Goal: Information Seeking & Learning: Learn about a topic

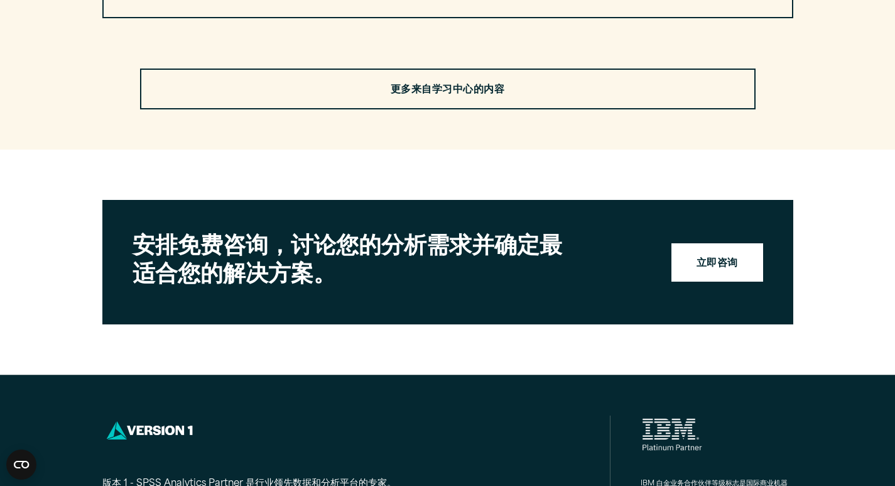
scroll to position [3706, 0]
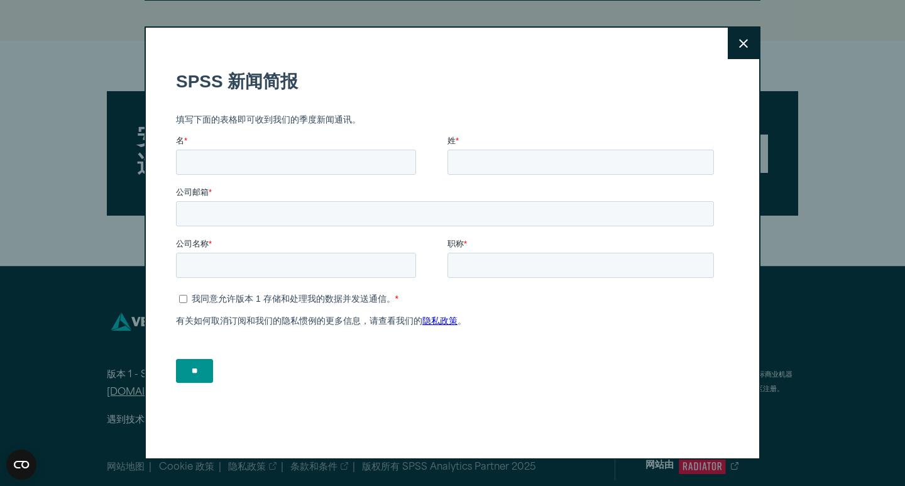
click at [731, 47] on button "Close" at bounding box center [742, 43] width 31 height 31
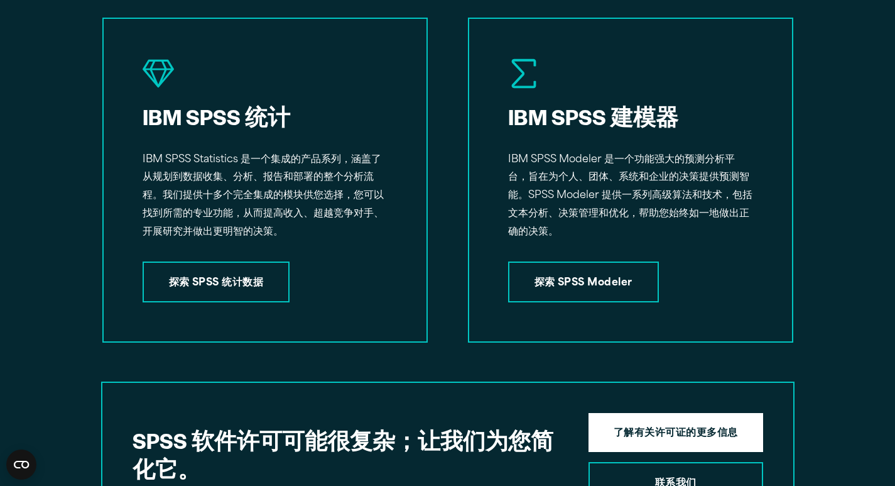
scroll to position [1636, 0]
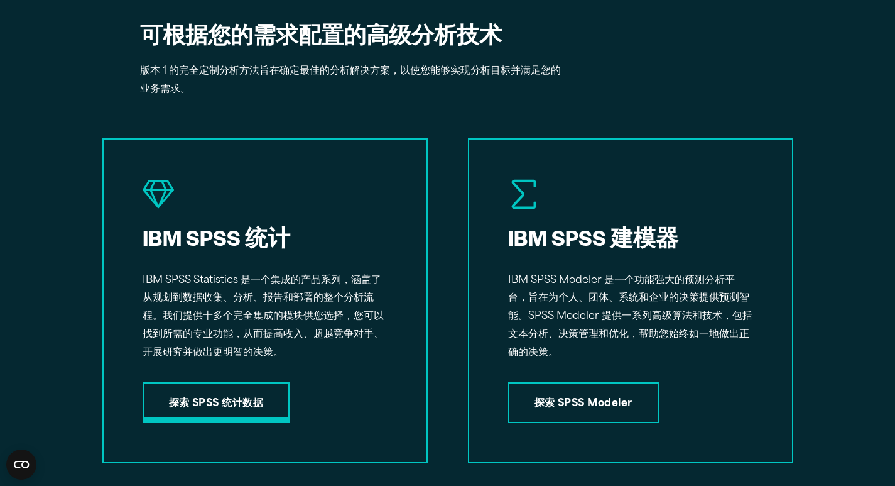
click at [245, 402] on font "探索 SPSS 统计数据" at bounding box center [216, 403] width 95 height 10
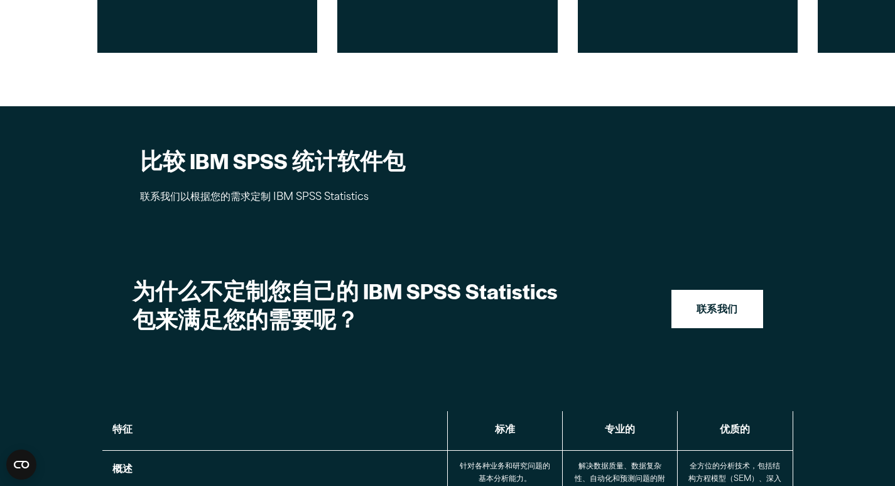
scroll to position [942, 0]
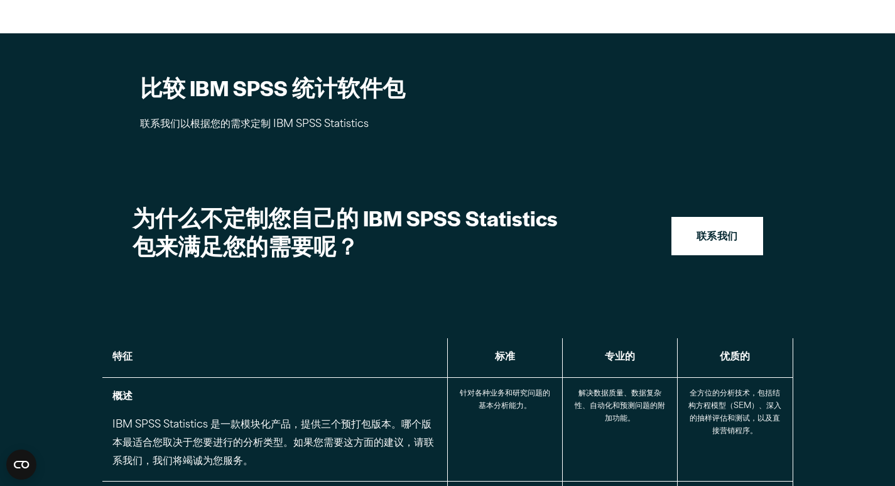
click at [304, 102] on font "比较 IBM SPSS 统计软件包" at bounding box center [272, 87] width 265 height 30
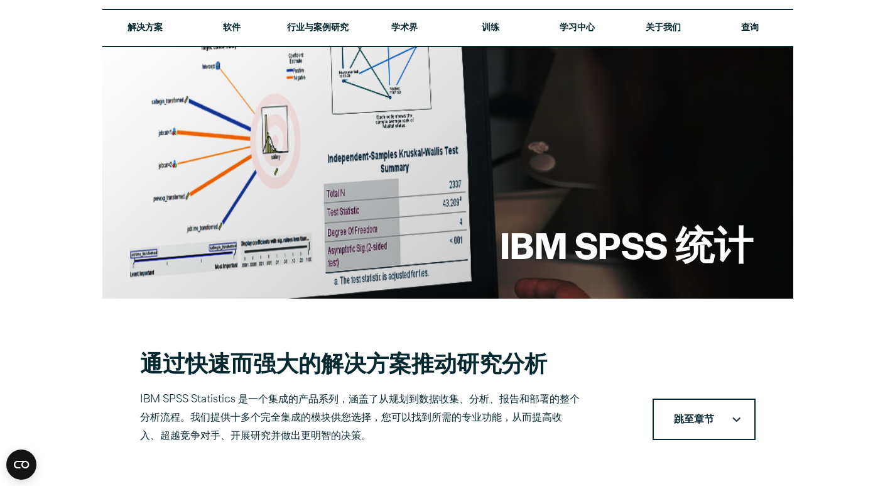
scroll to position [0, 0]
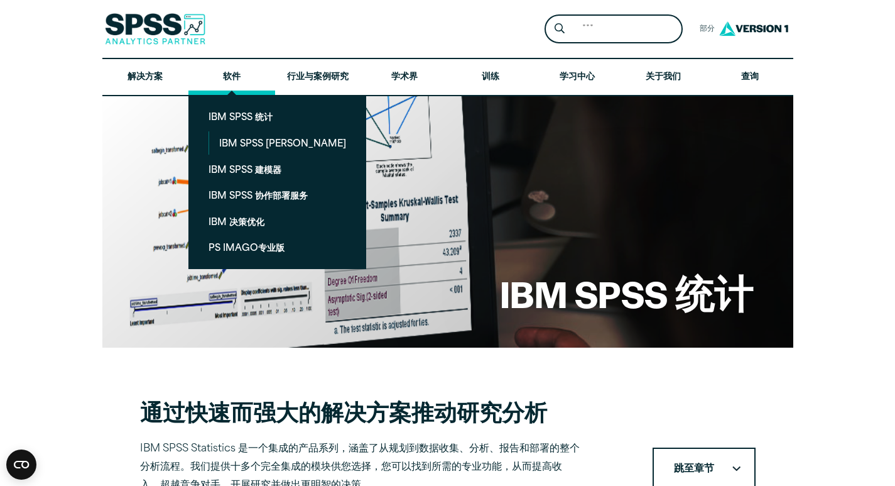
click at [214, 74] on link "软件" at bounding box center [231, 77] width 87 height 36
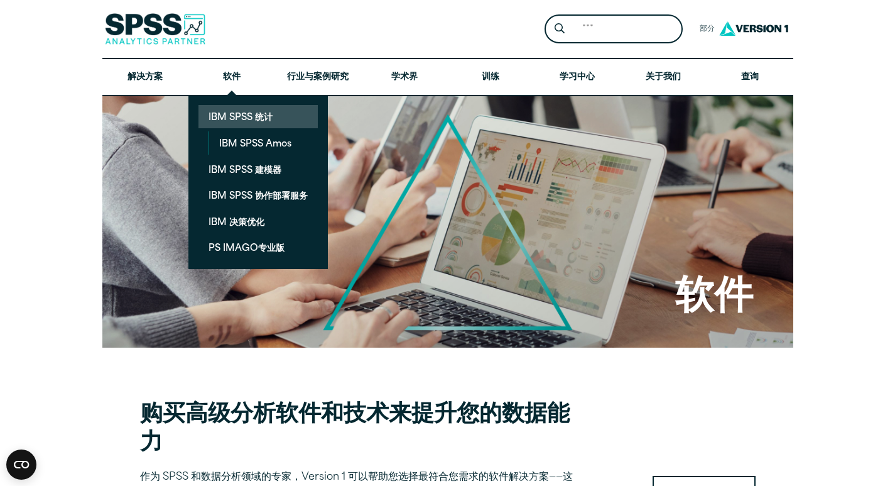
click at [244, 115] on font "IBM SPSS 统计" at bounding box center [241, 117] width 64 height 9
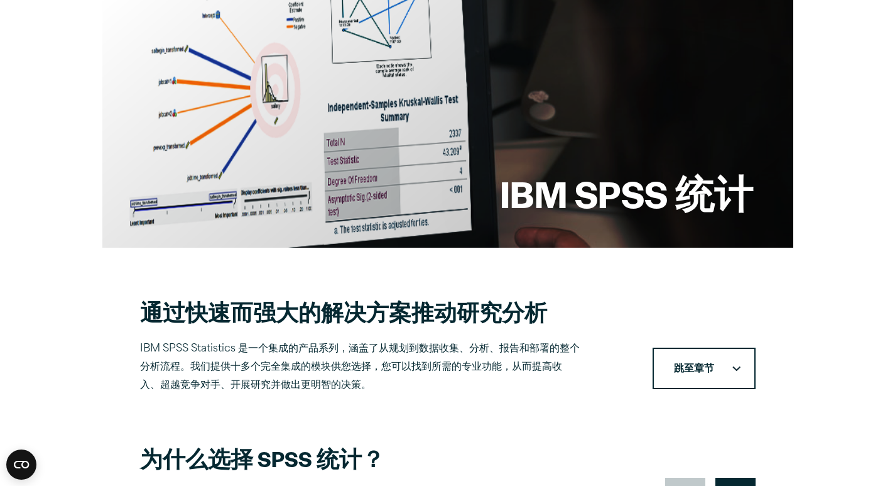
scroll to position [126, 0]
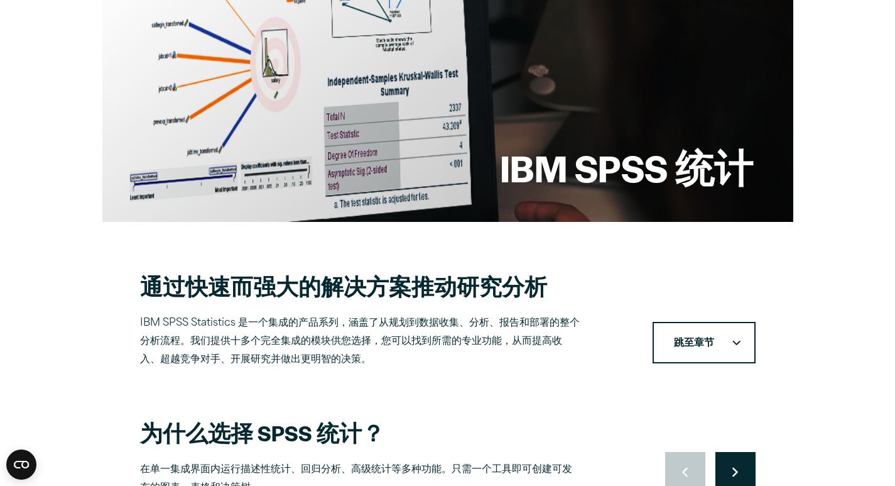
click at [454, 91] on div "IBM SPSS 统计" at bounding box center [447, 95] width 691 height 251
click at [606, 128] on div "IBM SPSS 统计" at bounding box center [447, 95] width 691 height 251
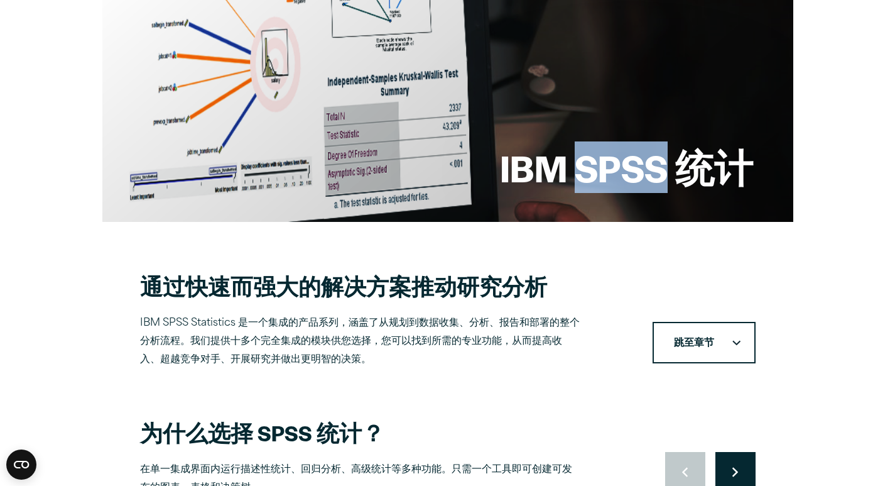
click at [607, 128] on div "IBM SPSS 统计" at bounding box center [447, 95] width 691 height 251
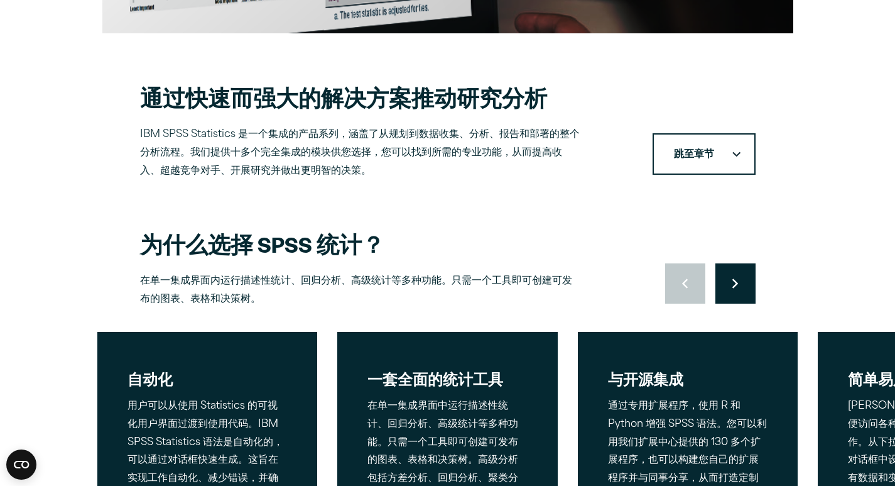
click at [700, 144] on button "跳至章节" at bounding box center [704, 154] width 103 height 42
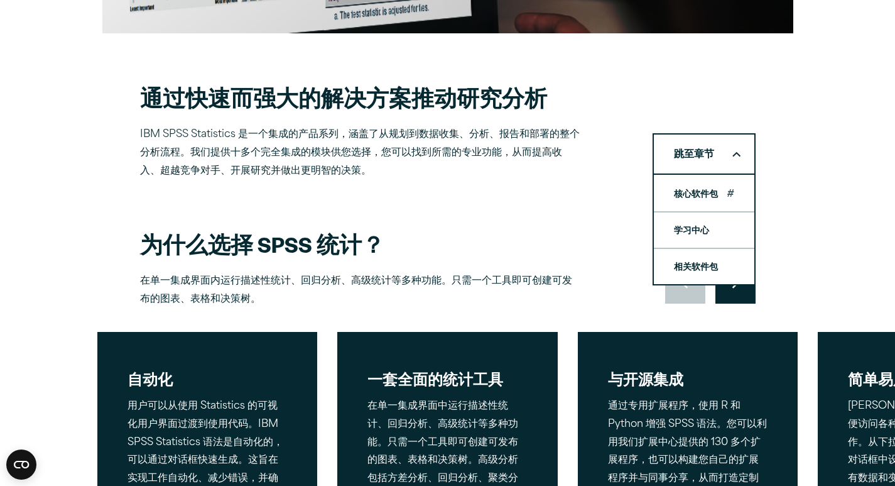
click at [705, 199] on font "核心软件包" at bounding box center [696, 194] width 44 height 13
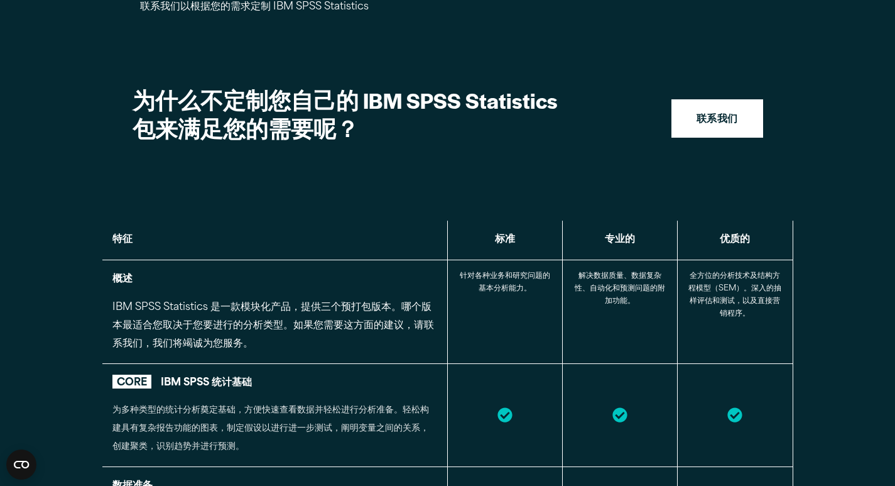
scroll to position [1053, 0]
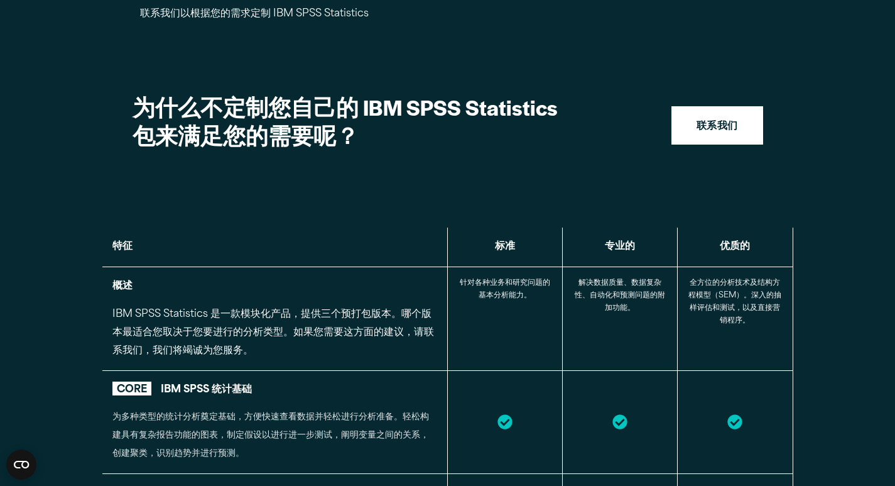
click at [402, 129] on font "为什么不定制您自己的 IBM SPSS Statistics 包来满足您的需要呢？" at bounding box center [345, 121] width 425 height 58
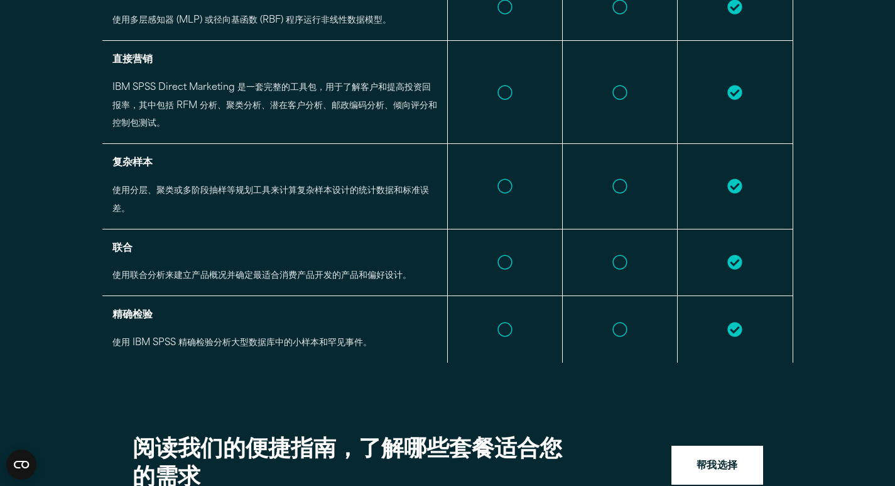
scroll to position [2372, 0]
